Goal: Transaction & Acquisition: Purchase product/service

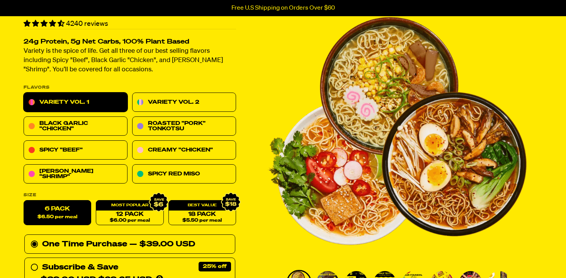
scroll to position [52, 0]
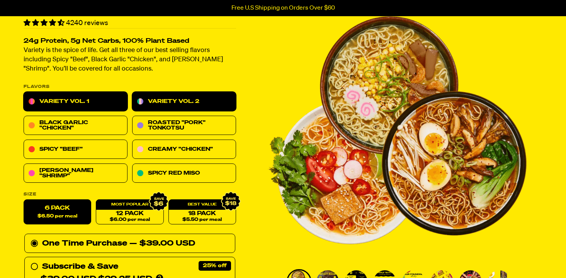
click at [182, 94] on link "Variety Vol. 2" at bounding box center [184, 101] width 104 height 19
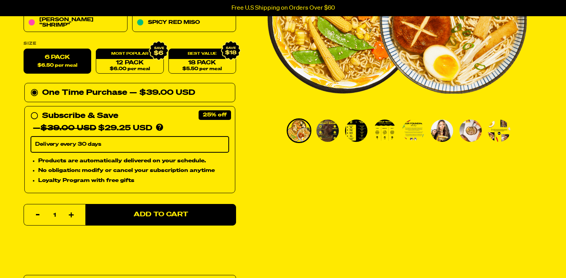
scroll to position [196, 0]
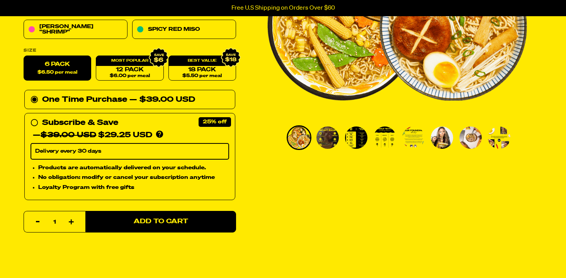
click at [328, 144] on img "Go to slide 2" at bounding box center [327, 138] width 22 height 22
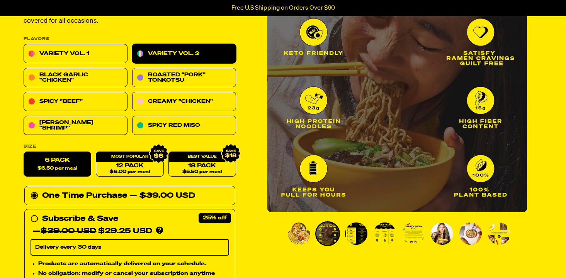
scroll to position [101, 0]
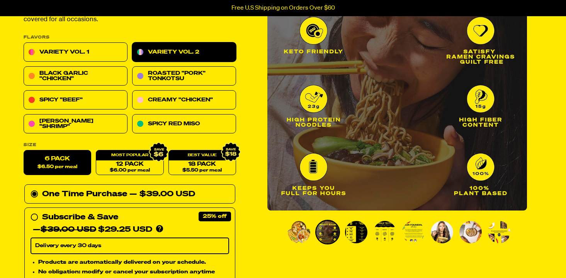
click at [355, 229] on img "Go to slide 3" at bounding box center [356, 232] width 22 height 22
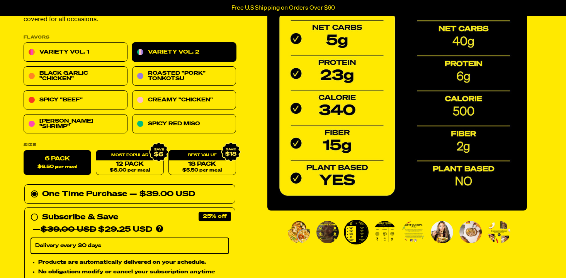
click at [387, 230] on img "Go to slide 4" at bounding box center [384, 232] width 22 height 22
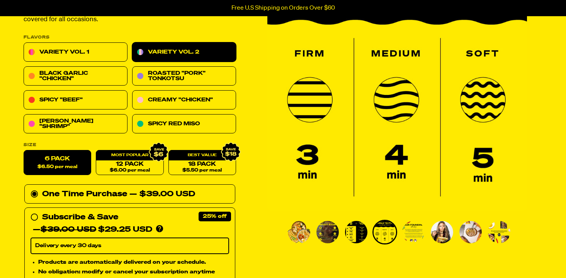
click at [414, 231] on img "Go to slide 5" at bounding box center [413, 232] width 22 height 22
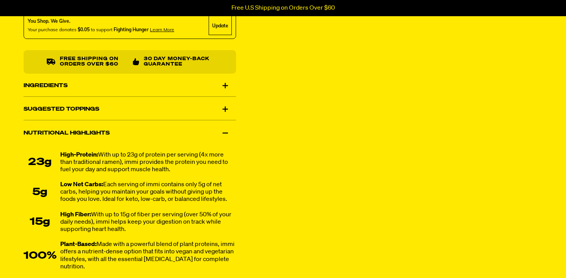
scroll to position [466, 0]
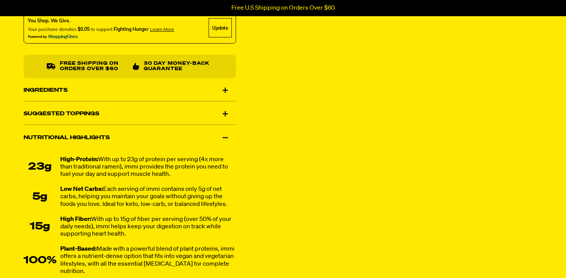
click at [193, 100] on div "Ingredients" at bounding box center [130, 91] width 212 height 22
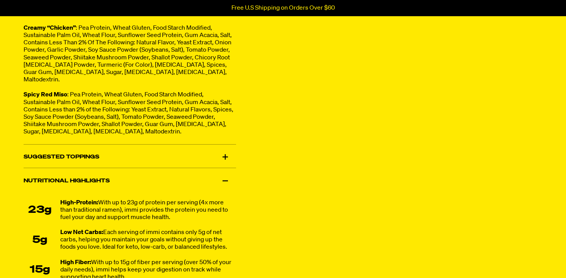
scroll to position [603, 0]
click at [145, 166] on div "Suggested Toppings" at bounding box center [130, 157] width 212 height 22
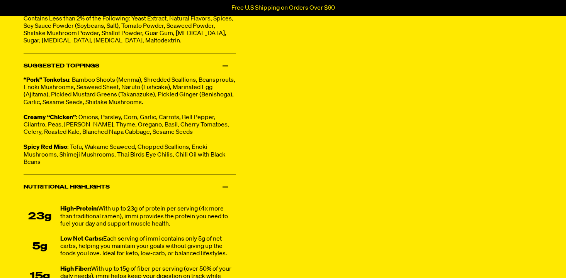
scroll to position [693, 0]
